Goal: Use online tool/utility: Utilize a website feature to perform a specific function

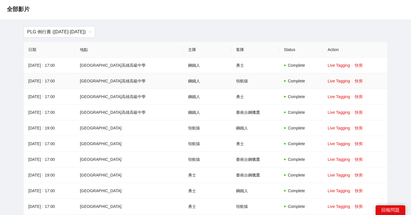
scroll to position [32, 0]
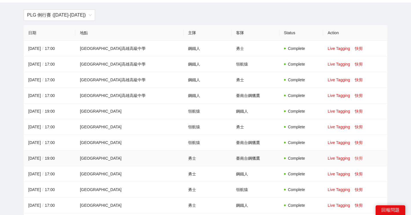
click at [355, 159] on link "快剪" at bounding box center [359, 158] width 8 height 5
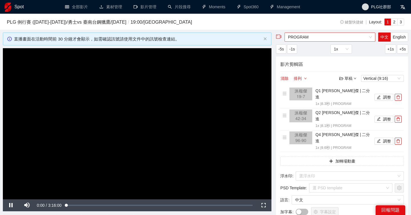
click at [321, 37] on span "PROGRAM" at bounding box center [330, 37] width 84 height 9
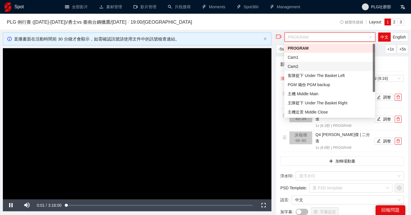
click at [314, 68] on div "Cam2" at bounding box center [330, 66] width 84 height 6
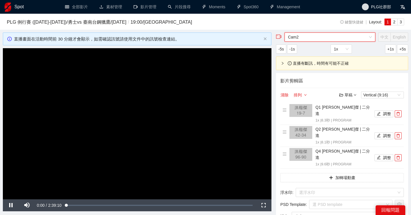
click at [326, 36] on span "Cam2" at bounding box center [330, 37] width 84 height 9
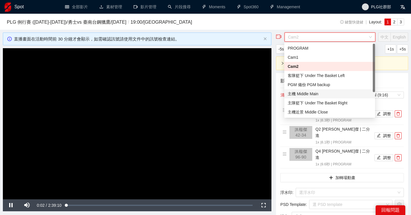
click at [319, 94] on div "主機 Middle Main" at bounding box center [330, 94] width 84 height 6
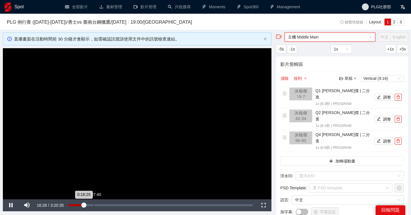
click at [94, 205] on div "0:27:40" at bounding box center [94, 206] width 0 height 2
click at [116, 205] on div "Loaded : 14.01% 0:40:07 0:28:00" at bounding box center [161, 206] width 184 height 2
click at [129, 204] on div "Loaded : 25.83% 0:58:46 0:51:38" at bounding box center [161, 206] width 190 height 12
click at [143, 204] on div "Loaded : 32.80% 1:18:35 1:05:38" at bounding box center [162, 206] width 187 height 12
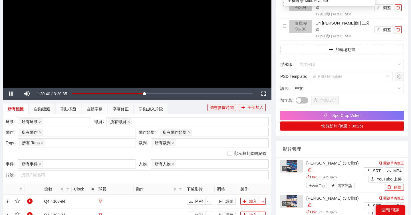
scroll to position [80, 0]
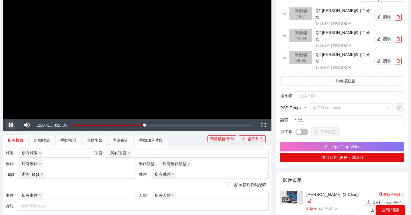
click at [8, 125] on span "Video Player" at bounding box center [11, 125] width 16 height 0
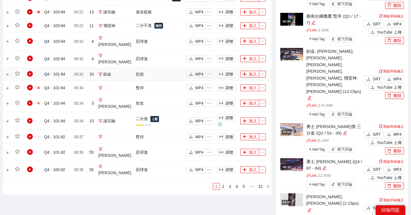
scroll to position [460, 0]
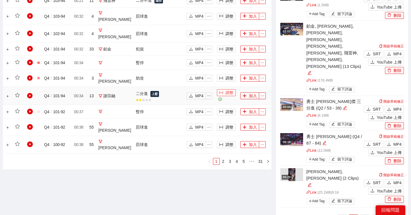
click at [221, 89] on button "調整" at bounding box center [226, 92] width 19 height 7
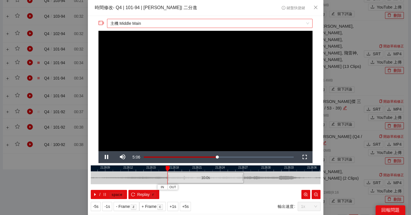
click at [211, 25] on span "主機 Middle Main" at bounding box center [210, 23] width 199 height 9
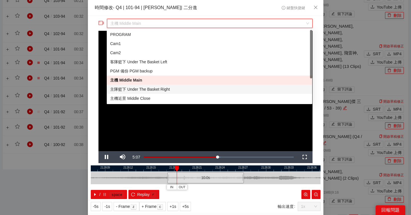
click at [148, 89] on div "主隊籃下 Under The Basket Right" at bounding box center [209, 89] width 199 height 6
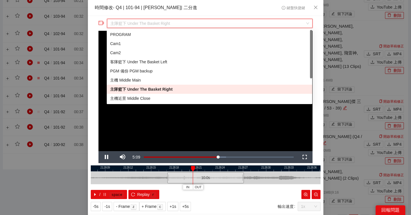
scroll to position [14, 0]
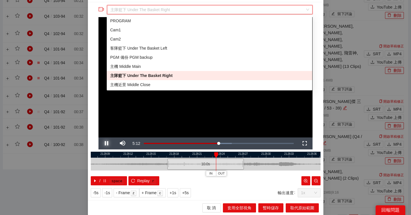
click at [105, 144] on span "Video Player" at bounding box center [107, 144] width 16 height 0
